Goal: Task Accomplishment & Management: Manage account settings

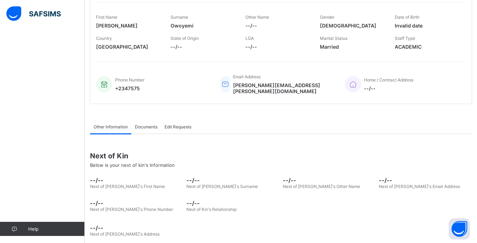
scroll to position [105, 0]
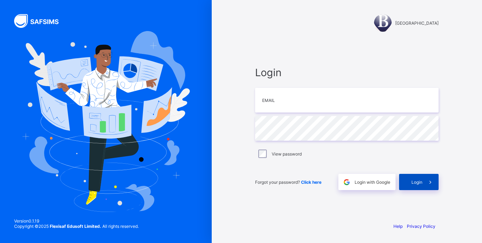
click at [426, 182] on span at bounding box center [431, 182] width 16 height 16
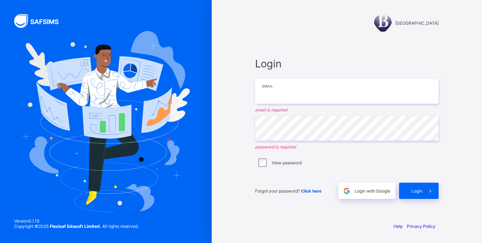
click at [310, 90] on input "email" at bounding box center [347, 91] width 184 height 25
type input "*"
